Goal: Information Seeking & Learning: Learn about a topic

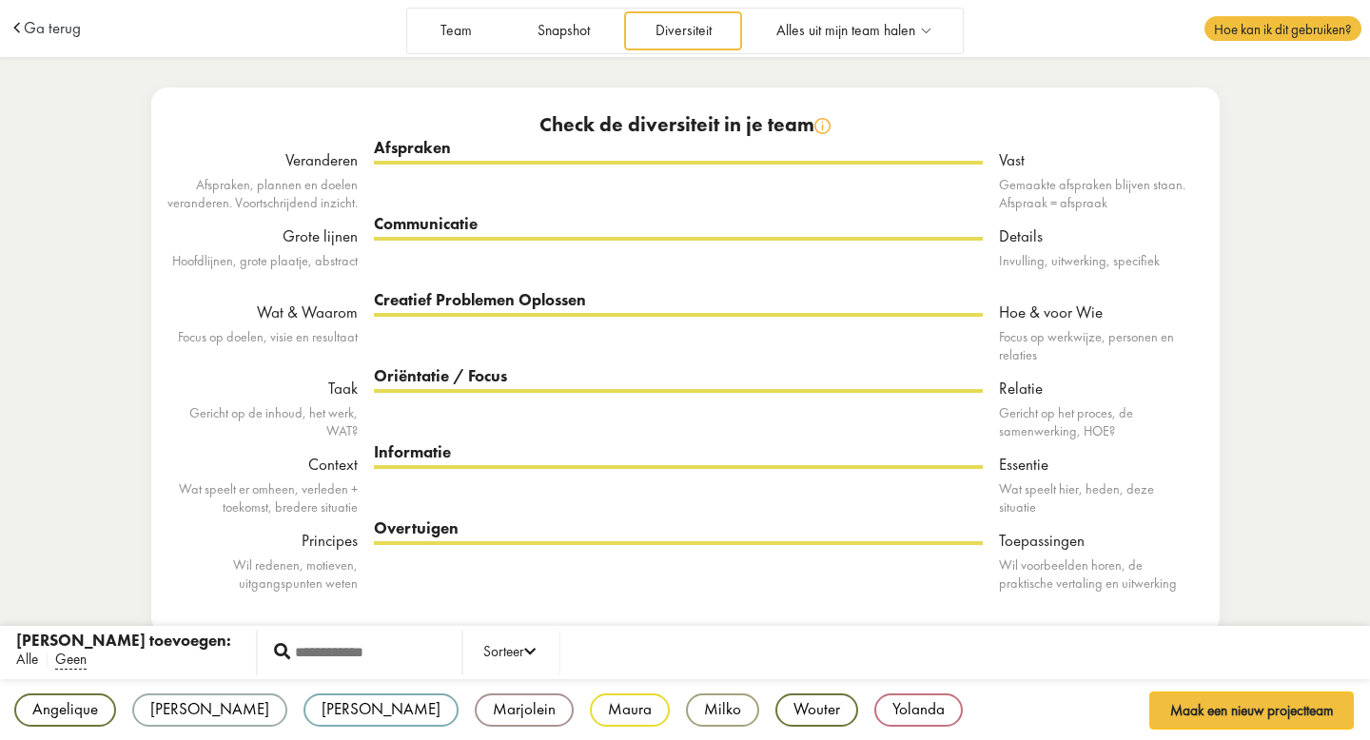
click at [32, 650] on span "Alle" at bounding box center [27, 660] width 22 height 20
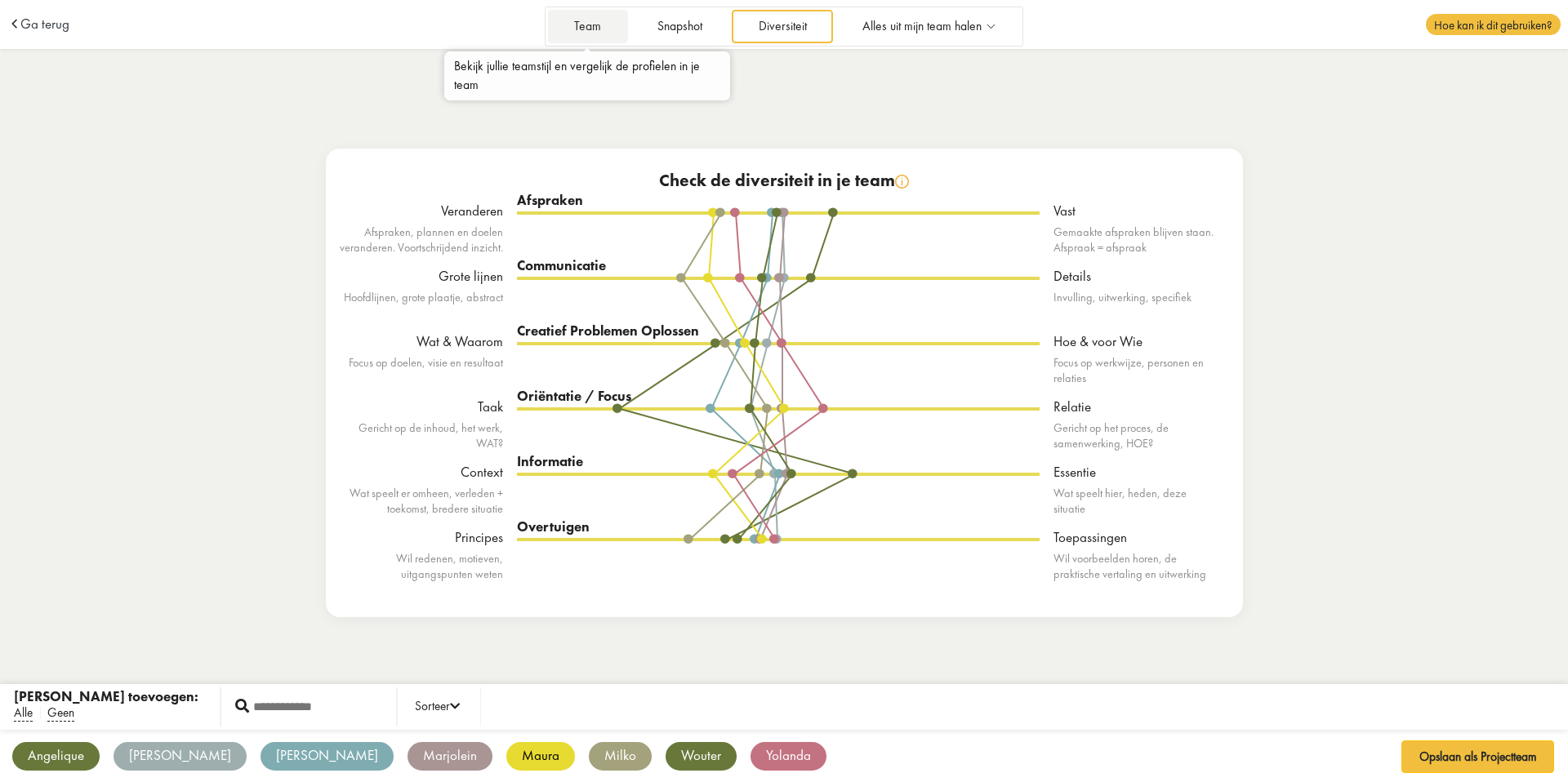
click at [574, 33] on link "Team" at bounding box center [587, 26] width 80 height 33
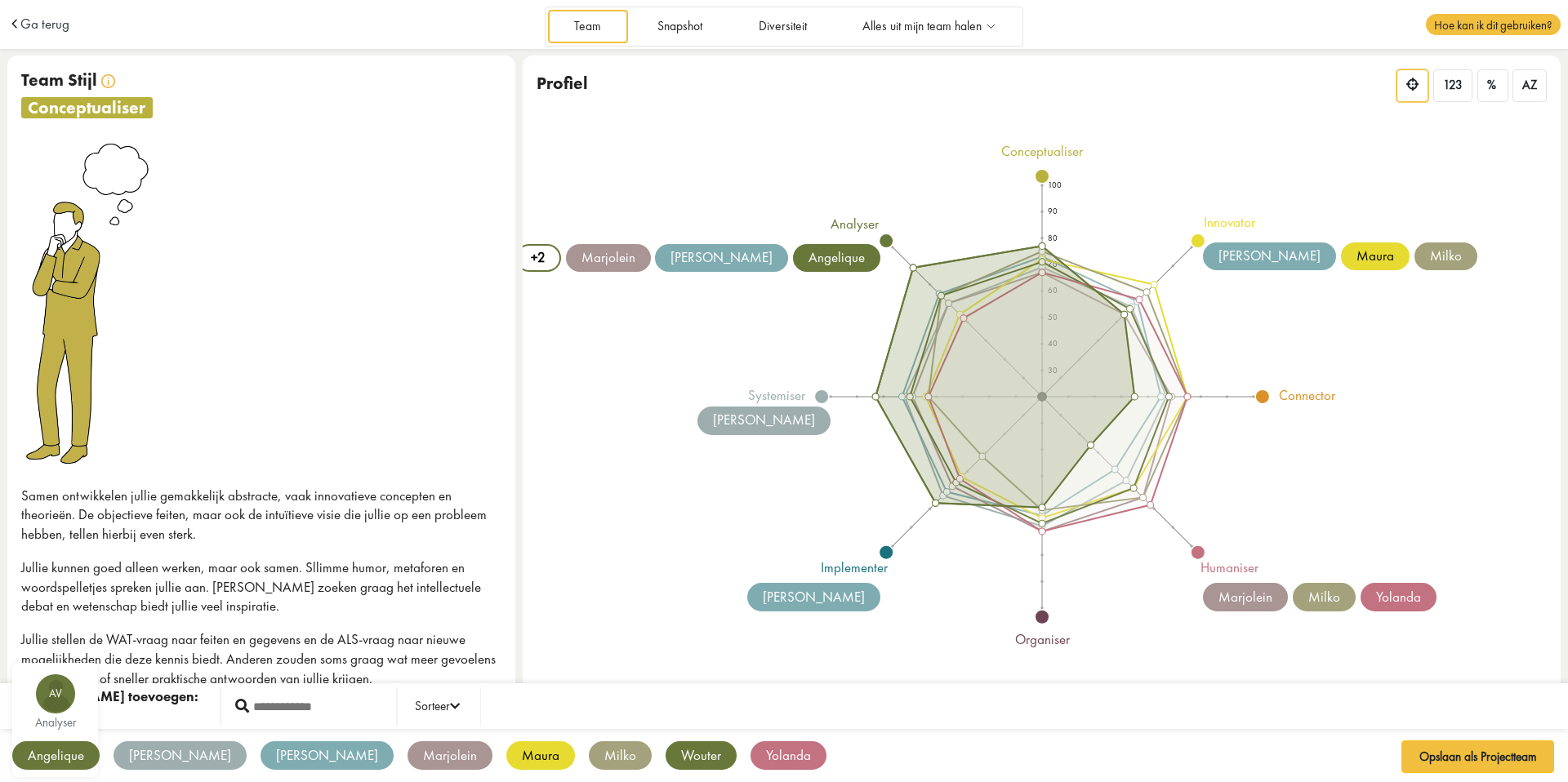
click at [74, 755] on div "Angelique" at bounding box center [56, 755] width 88 height 28
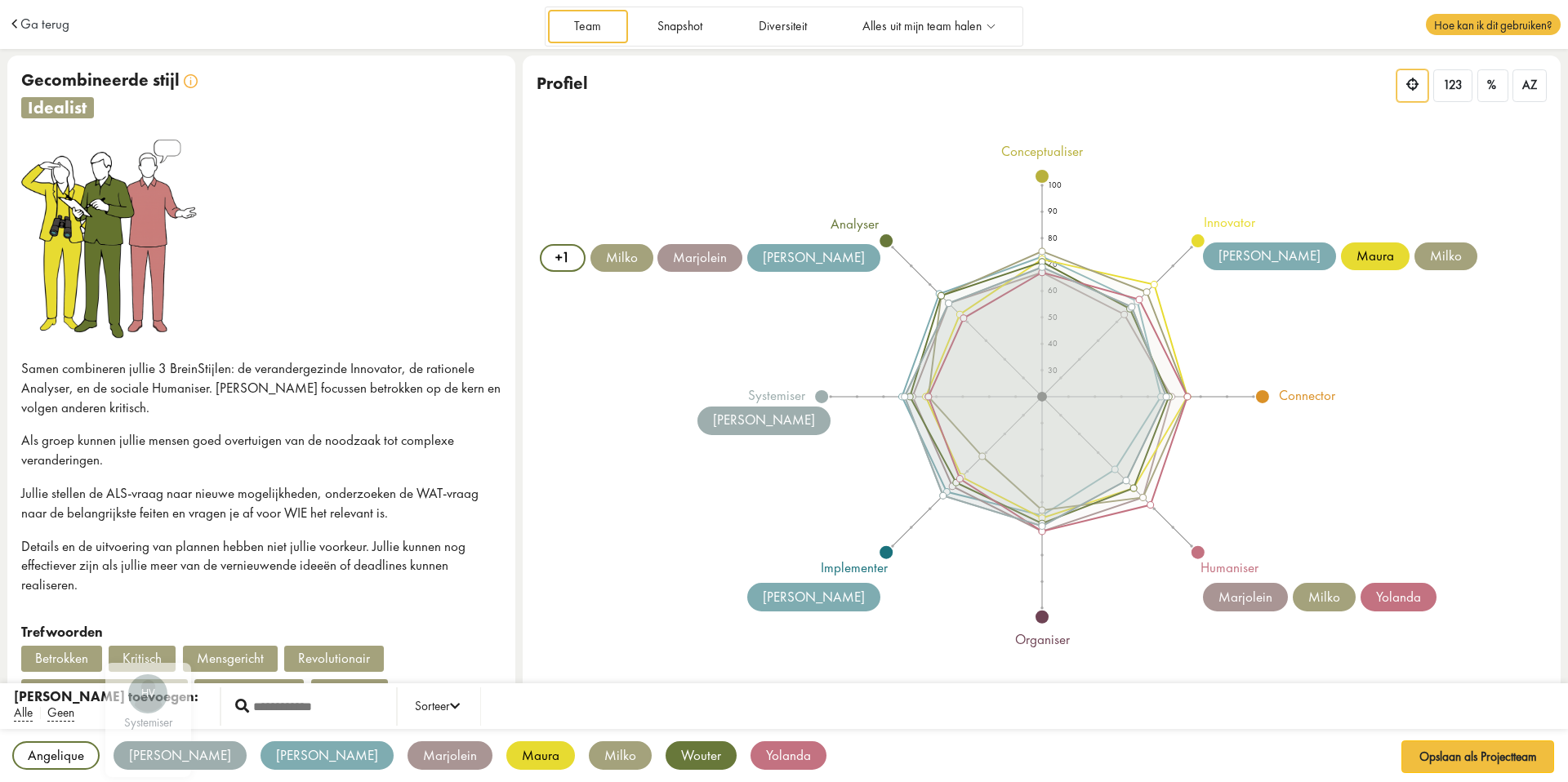
click at [133, 759] on div "[PERSON_NAME]" at bounding box center [179, 755] width 133 height 28
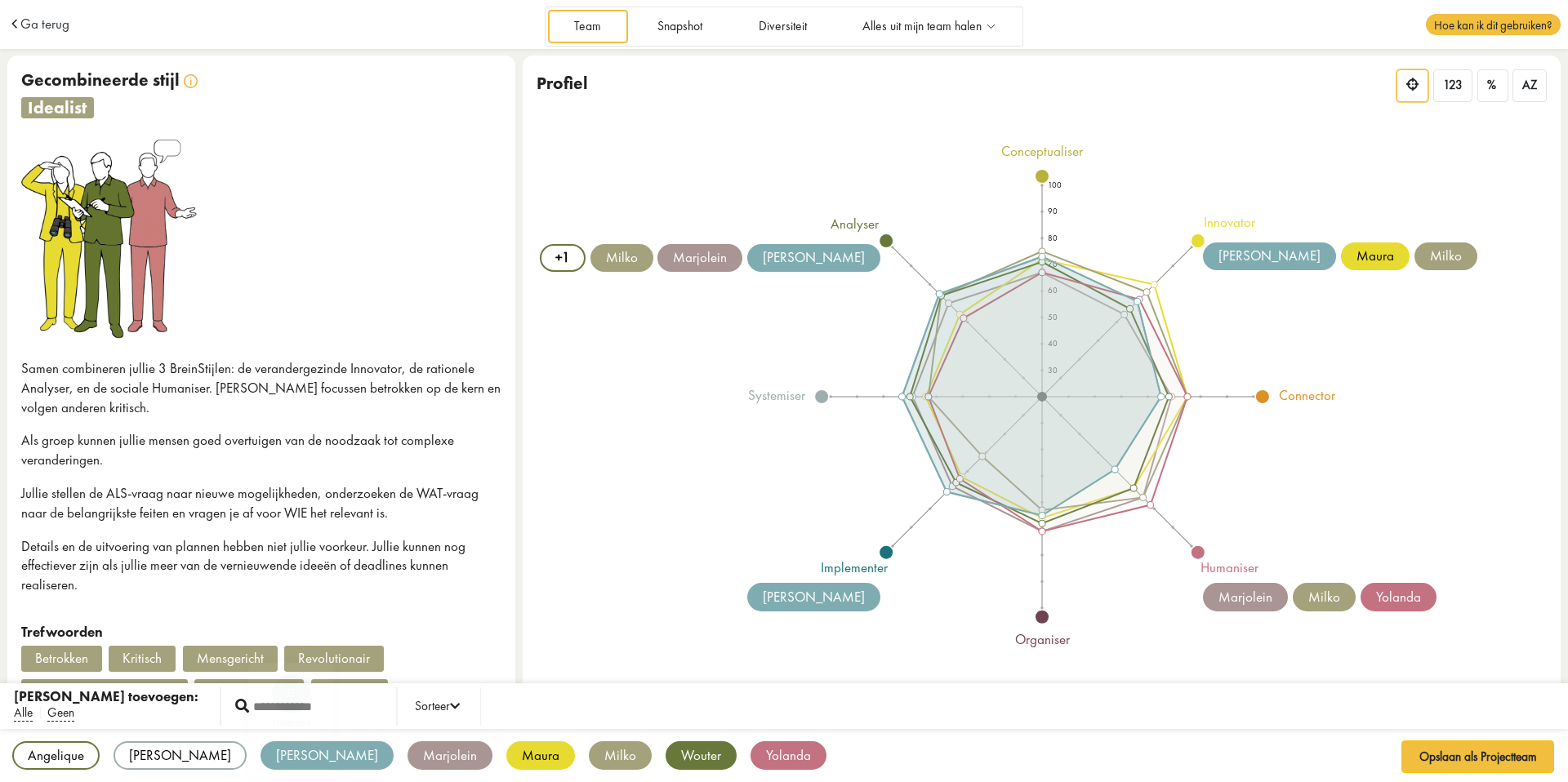
click at [260, 757] on div "[PERSON_NAME]" at bounding box center [326, 755] width 133 height 28
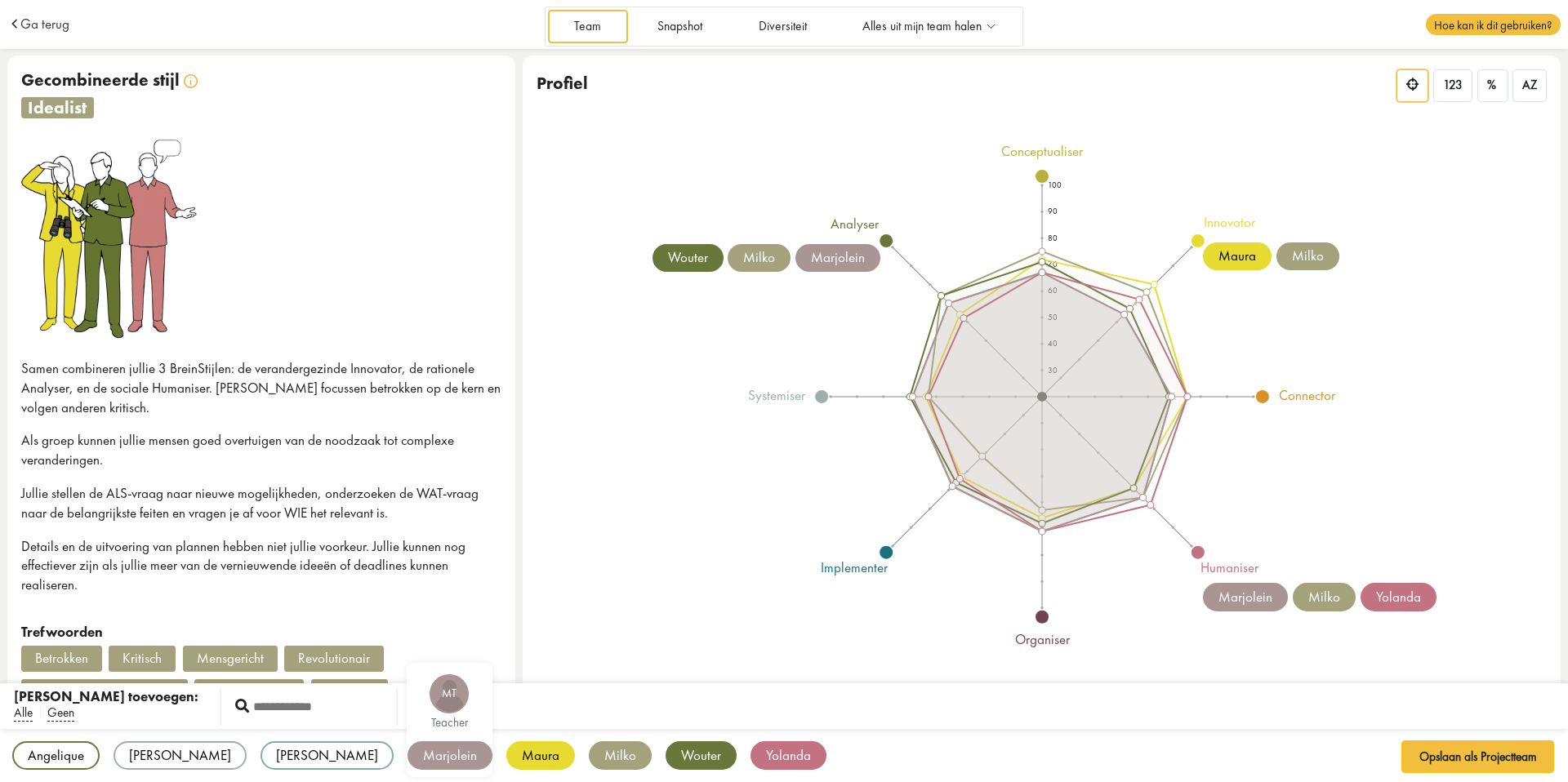
click at [408, 759] on div "Marjolein" at bounding box center [450, 755] width 85 height 28
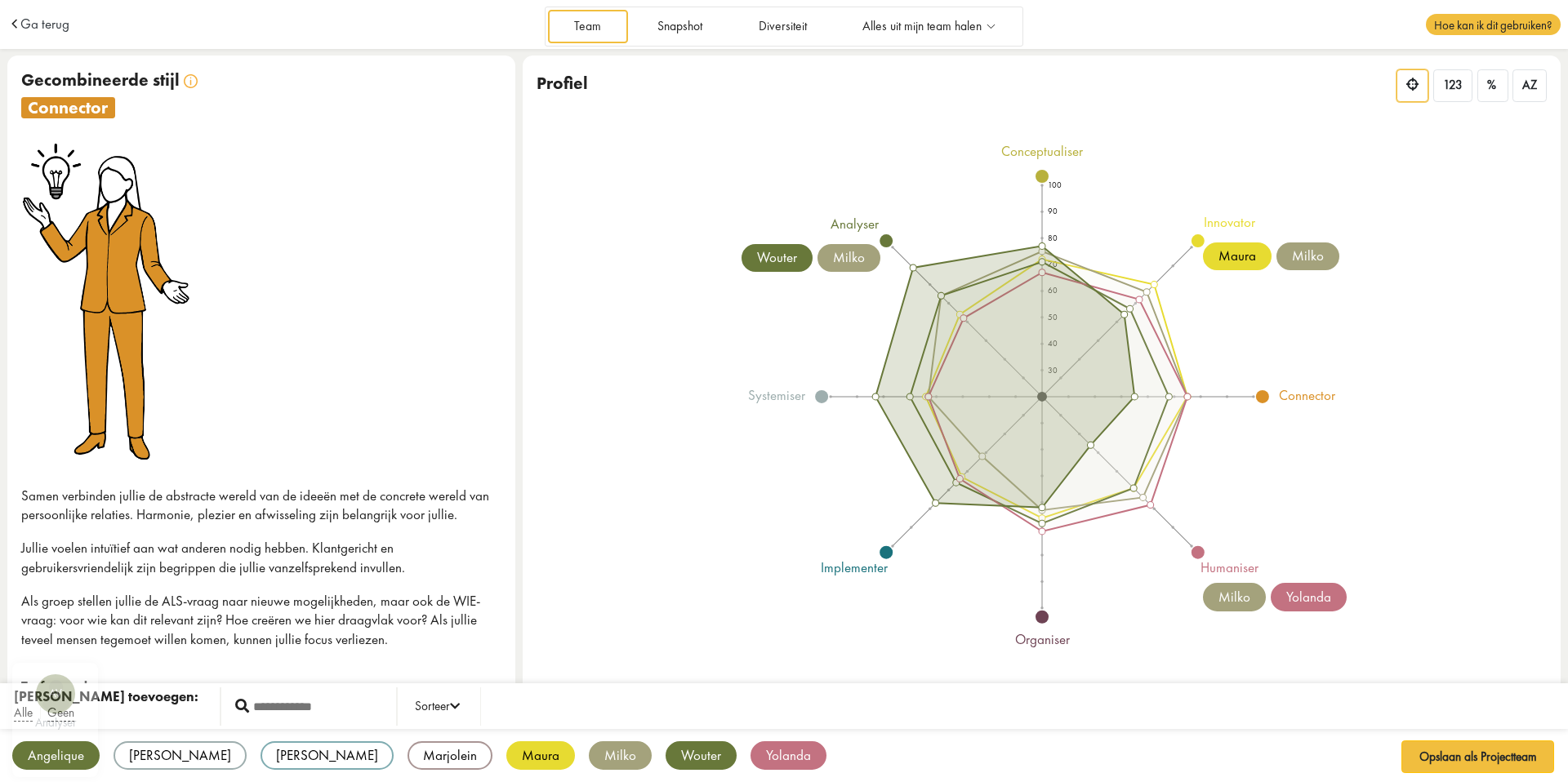
click at [61, 763] on div "Angelique" at bounding box center [56, 755] width 88 height 28
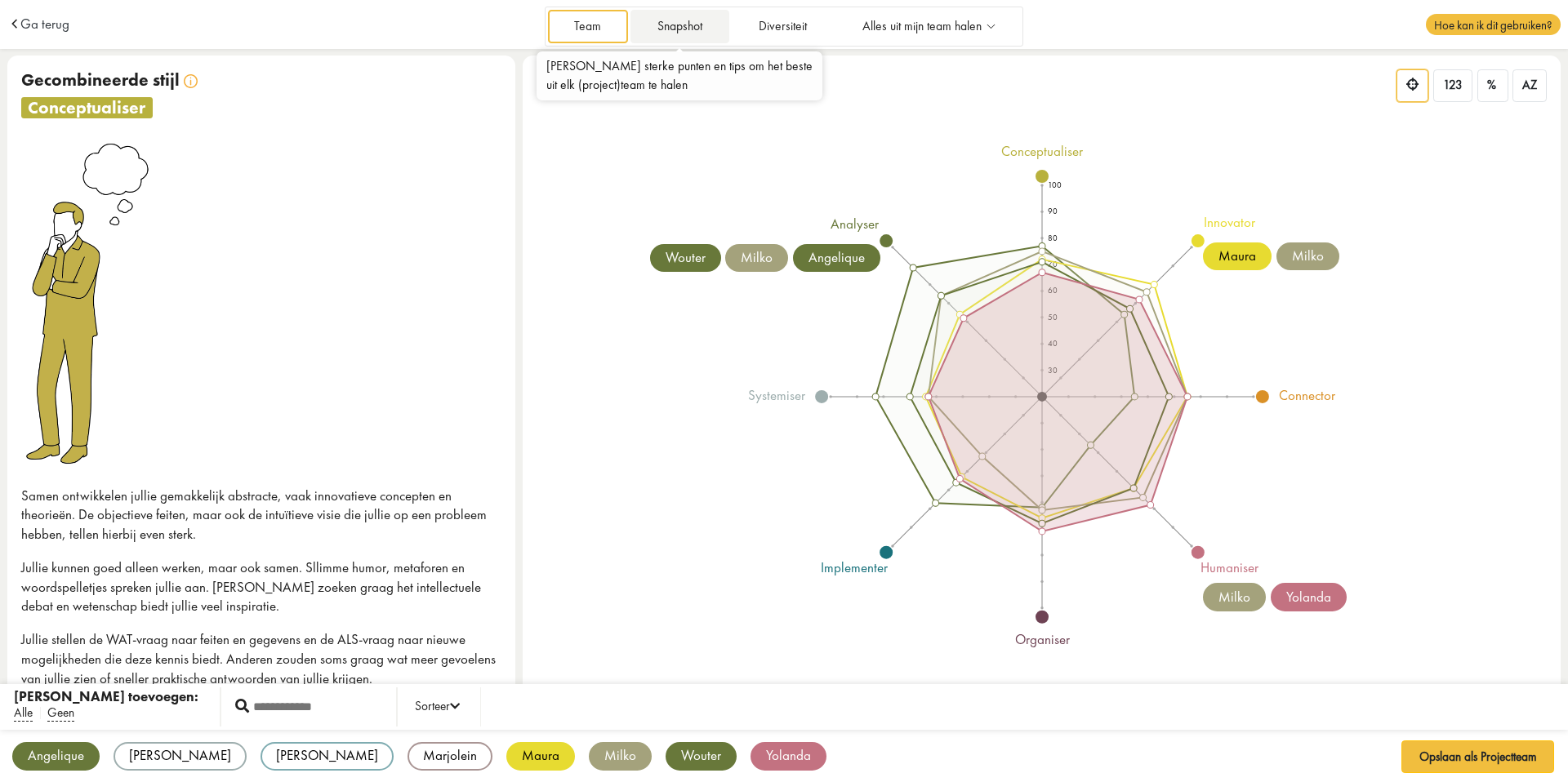
click at [677, 30] on link "Snapshot" at bounding box center [679, 26] width 98 height 33
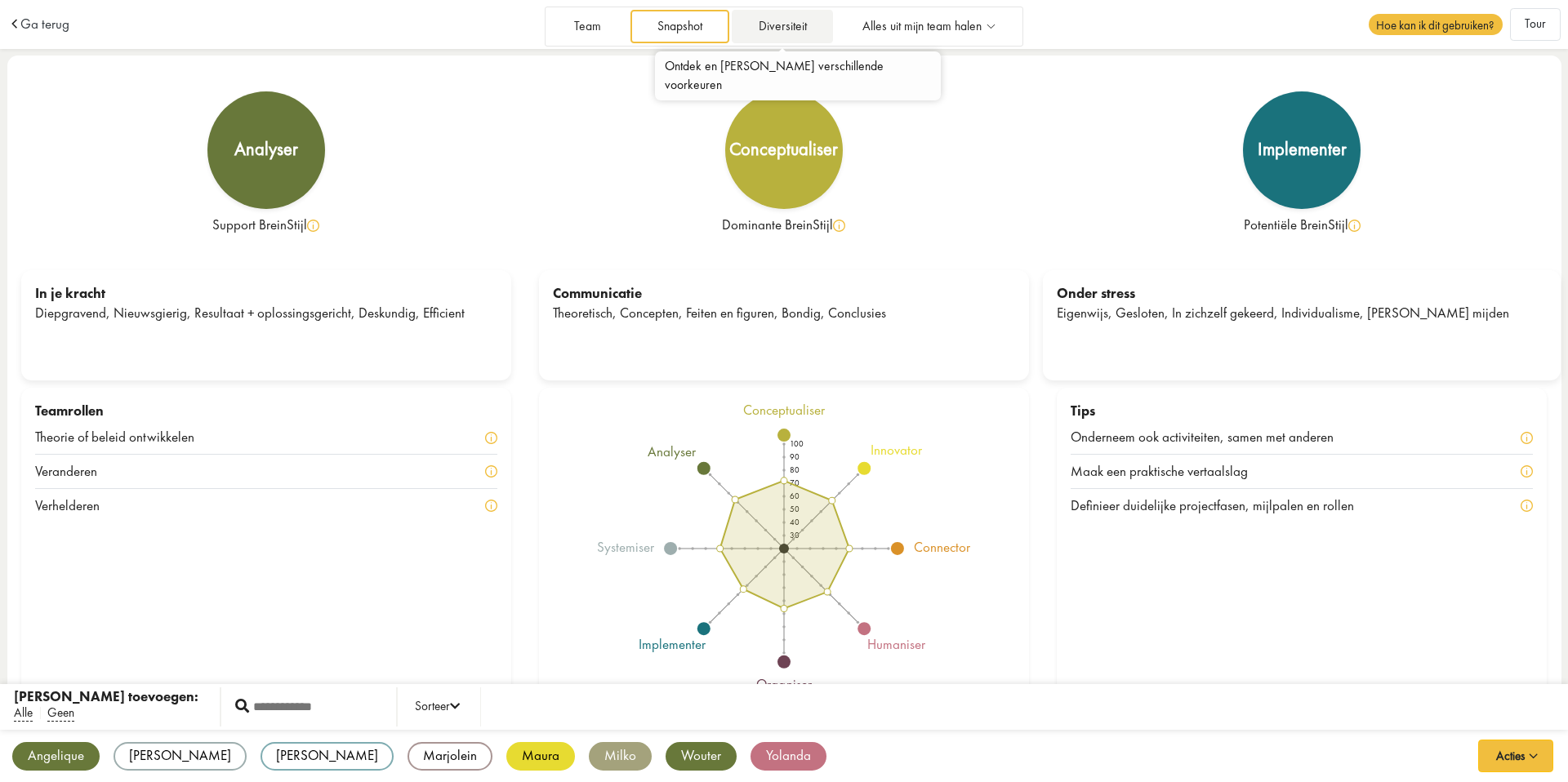
click at [787, 30] on link "Diversiteit" at bounding box center [782, 26] width 101 height 33
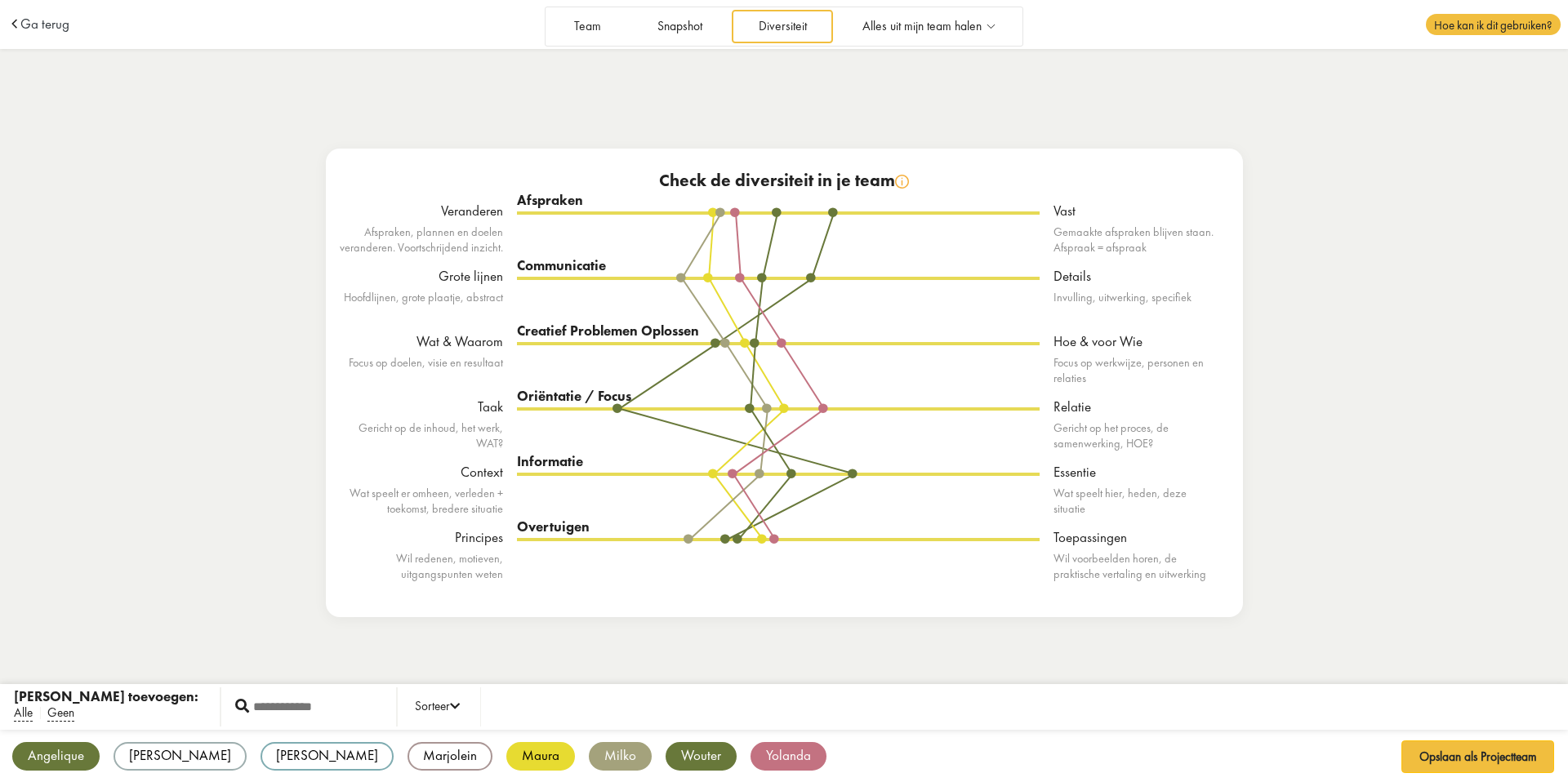
click at [678, 45] on div "Team Snapshot Diversiteit Alles uit mijn team halen Maak een nieuw projectteam …" at bounding box center [783, 27] width 477 height 39
click at [678, 33] on link "Snapshot" at bounding box center [679, 26] width 98 height 33
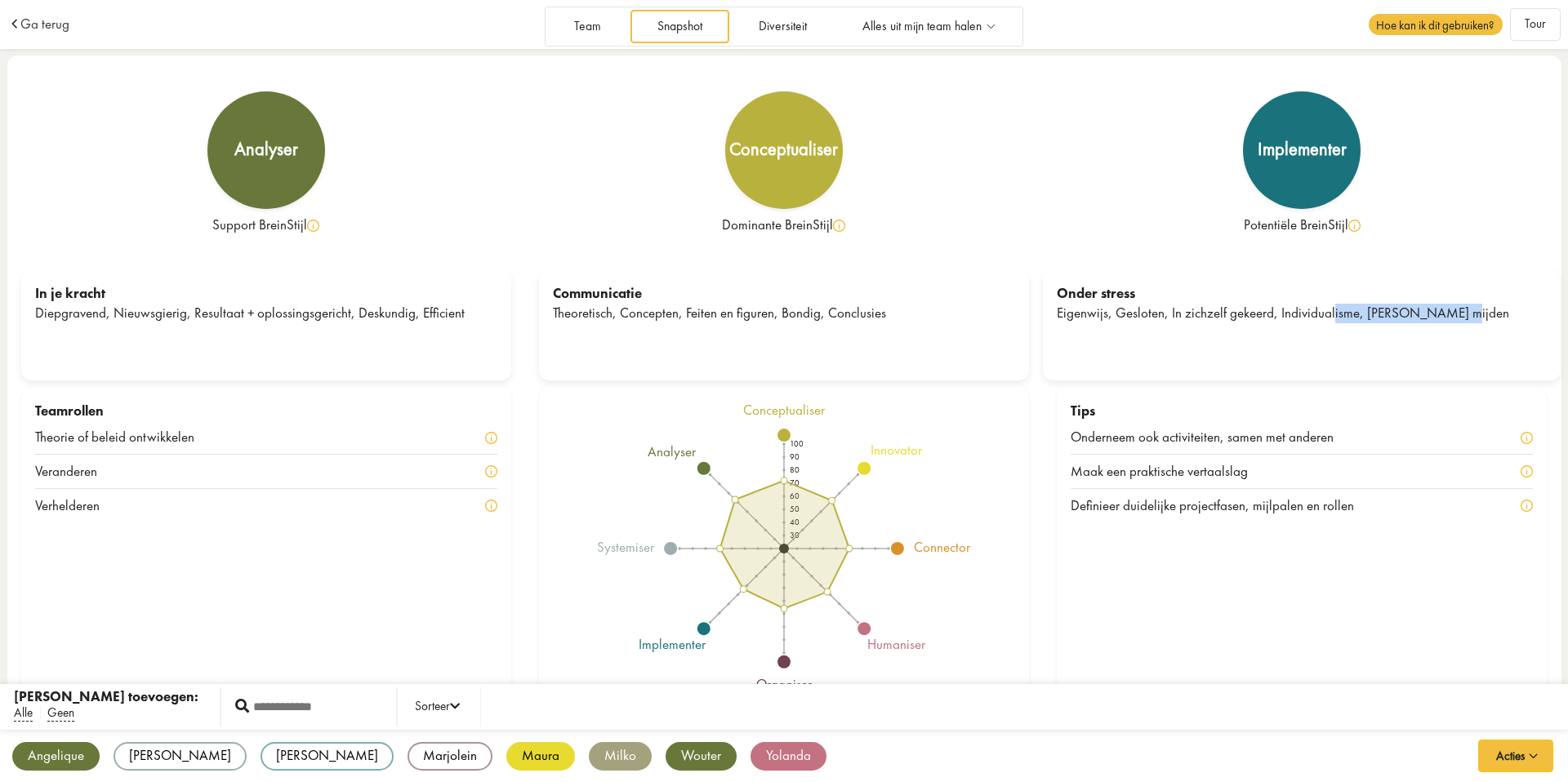
drag, startPoint x: 1332, startPoint y: 310, endPoint x: 1456, endPoint y: 315, distance: 124.1
click at [1456, 315] on div "Eigenwijs, Gesloten, In zichzelf gekeerd, Individualisme, [PERSON_NAME] mijden" at bounding box center [1302, 313] width 490 height 20
drag, startPoint x: 1456, startPoint y: 315, endPoint x: 1061, endPoint y: 312, distance: 395.0
click at [1060, 311] on div "Eigenwijs, Gesloten, In zichzelf gekeerd, Individualisme, [PERSON_NAME] mijden" at bounding box center [1302, 313] width 490 height 20
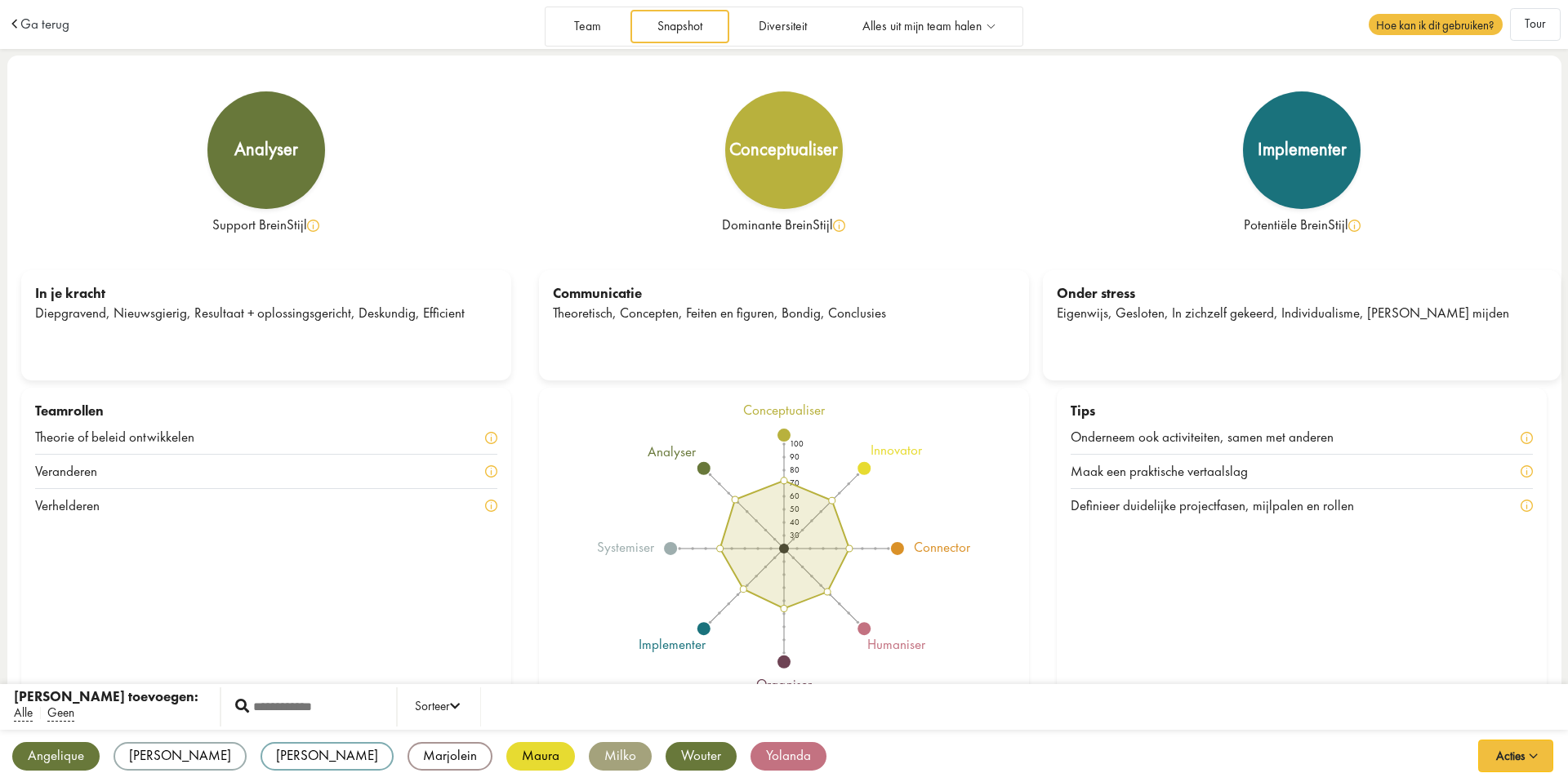
click at [1048, 107] on div "implementer Potentiële BreinStijl" at bounding box center [1302, 170] width 518 height 201
click at [796, 25] on link "Diversiteit" at bounding box center [782, 26] width 101 height 33
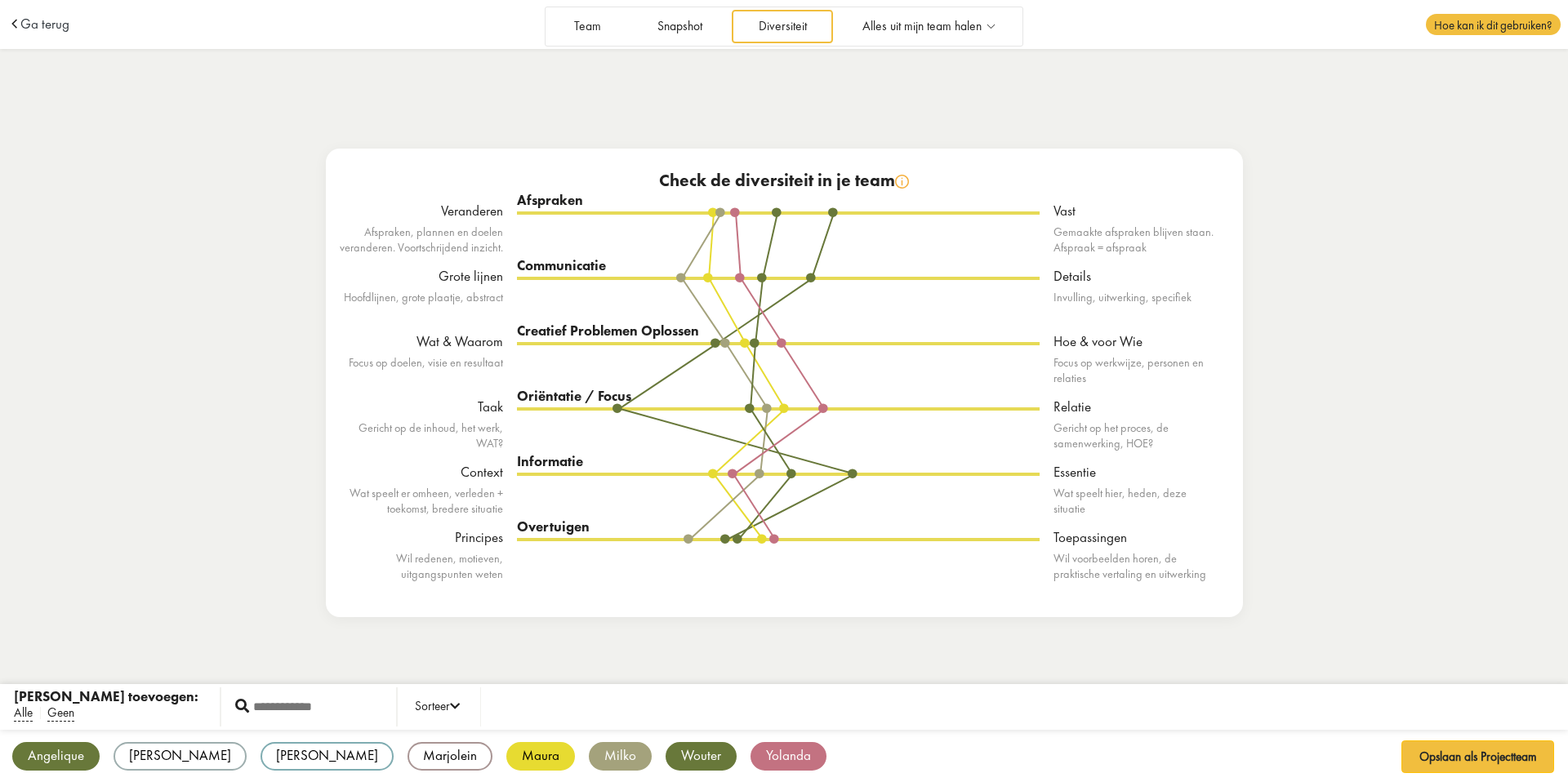
click at [155, 770] on div "[PERSON_NAME]" at bounding box center [179, 756] width 133 height 28
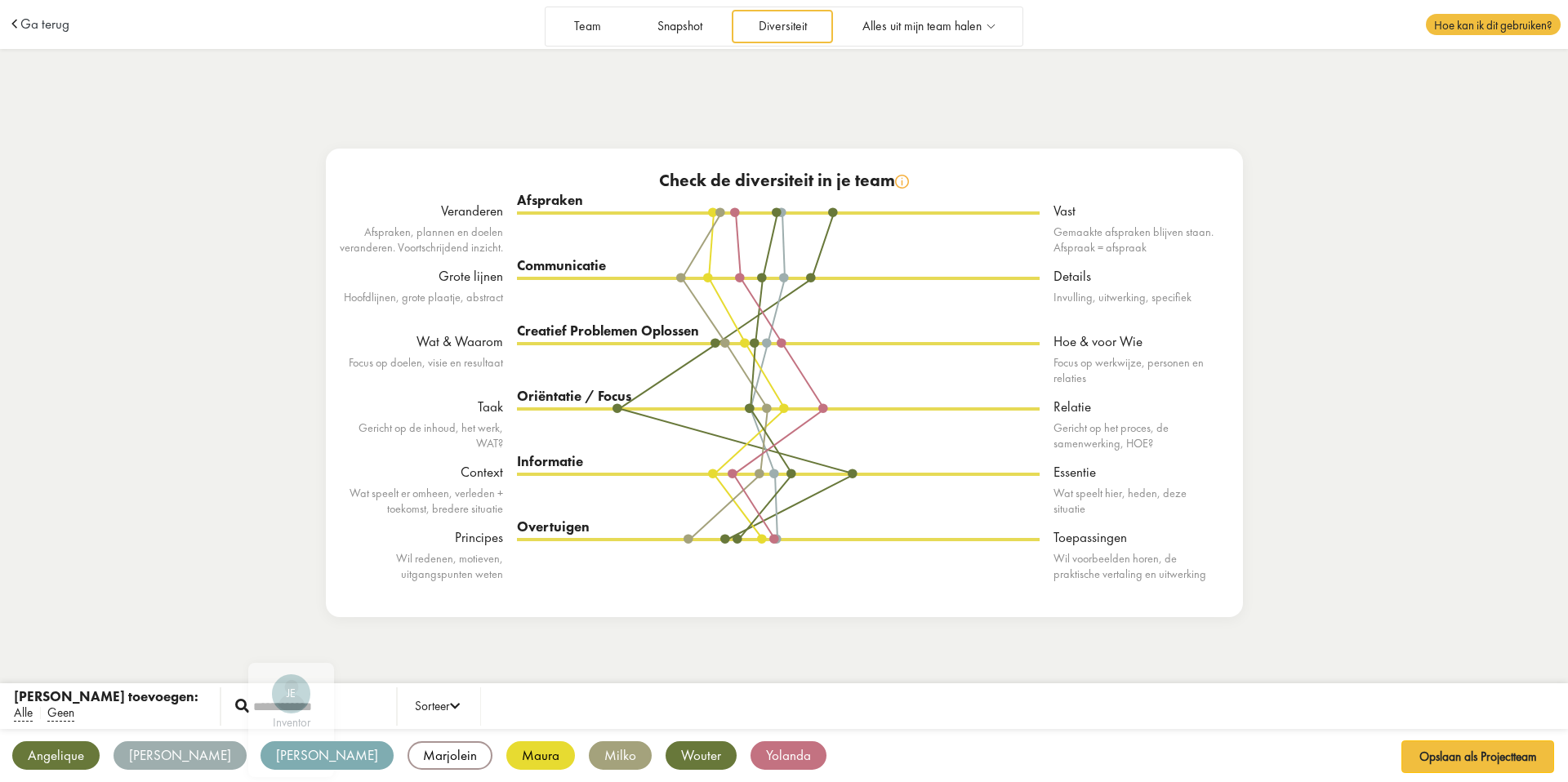
click at [260, 761] on div "[PERSON_NAME]" at bounding box center [326, 755] width 133 height 28
click at [408, 750] on div "Marjolein" at bounding box center [450, 755] width 85 height 28
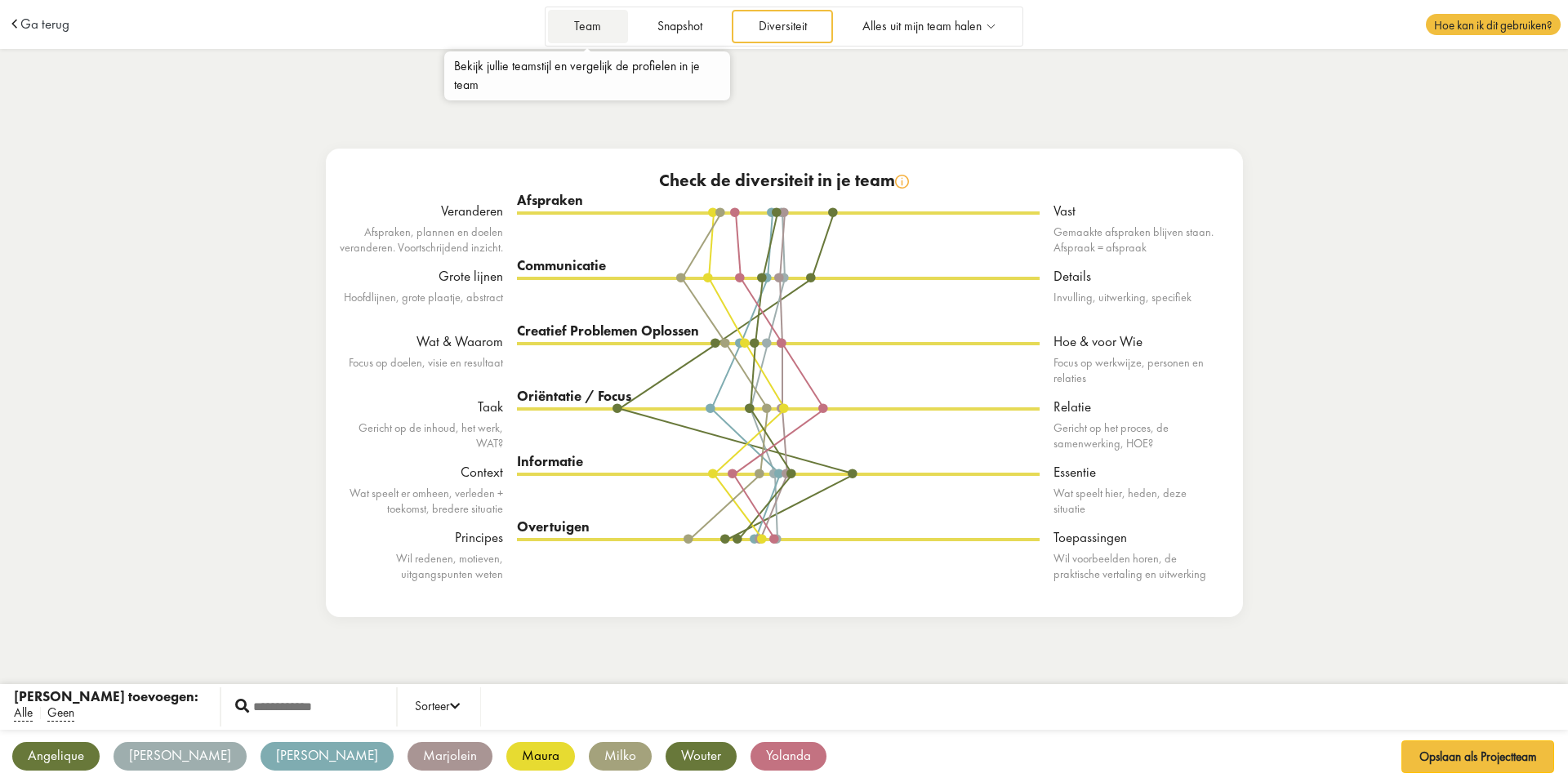
click at [596, 27] on link "Team" at bounding box center [587, 26] width 80 height 33
